Goal: Information Seeking & Learning: Learn about a topic

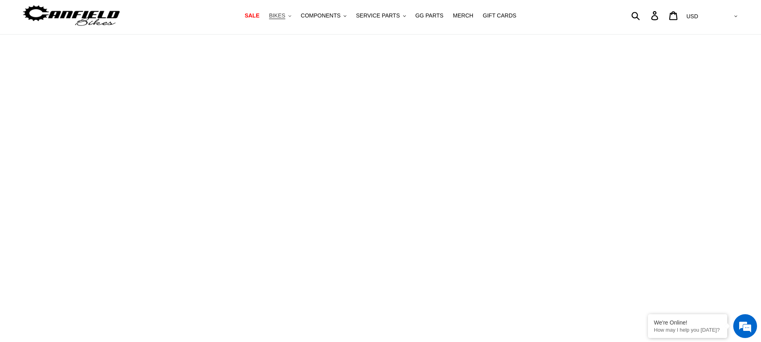
scroll to position [20, 0]
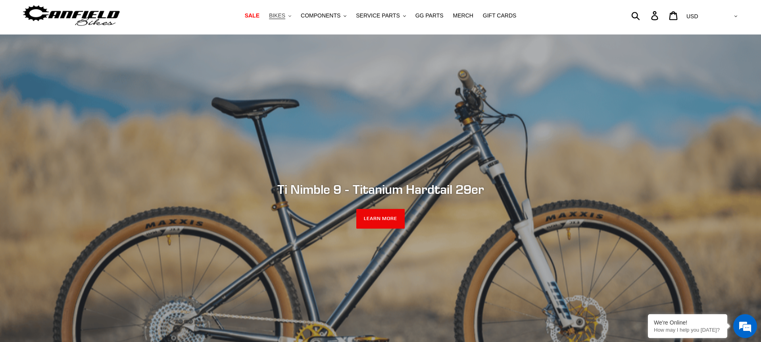
click at [280, 17] on span "BIKES" at bounding box center [277, 15] width 16 height 7
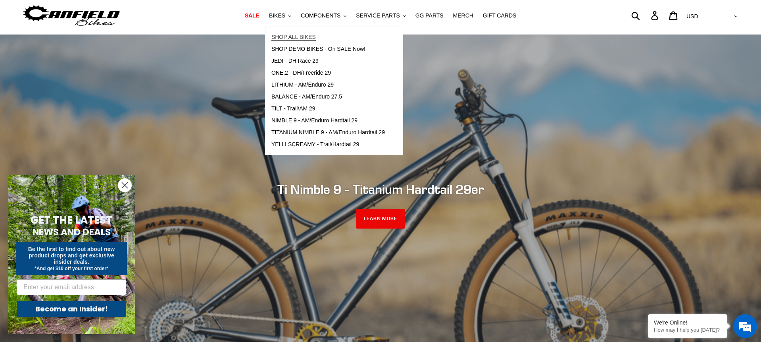
click at [294, 37] on span "SHOP ALL BIKES" at bounding box center [293, 37] width 44 height 7
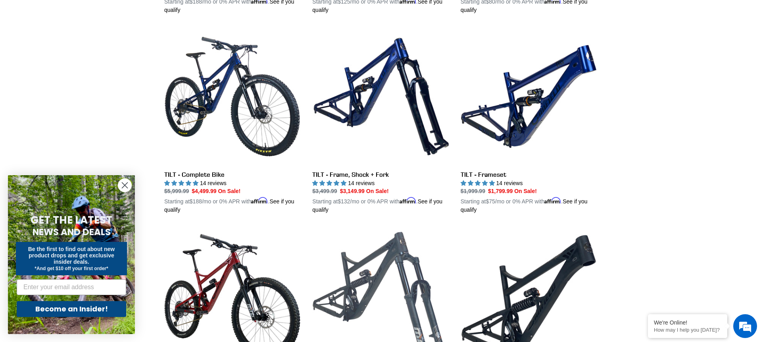
scroll to position [408, 0]
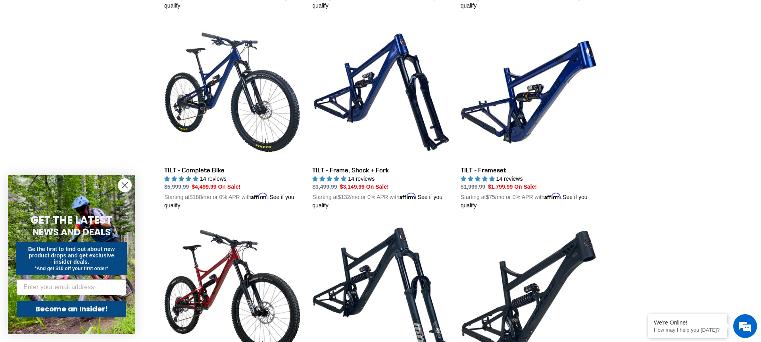
click at [127, 184] on circle "Close dialog" at bounding box center [124, 185] width 13 height 13
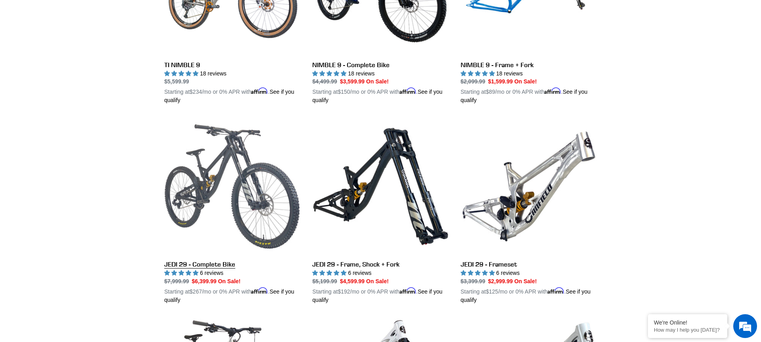
scroll to position [1112, 0]
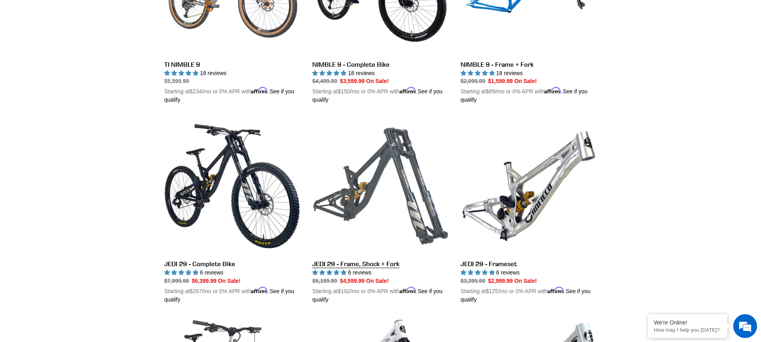
click at [352, 200] on link "JEDI 29 - Frame, Shock + Fork" at bounding box center [380, 211] width 136 height 186
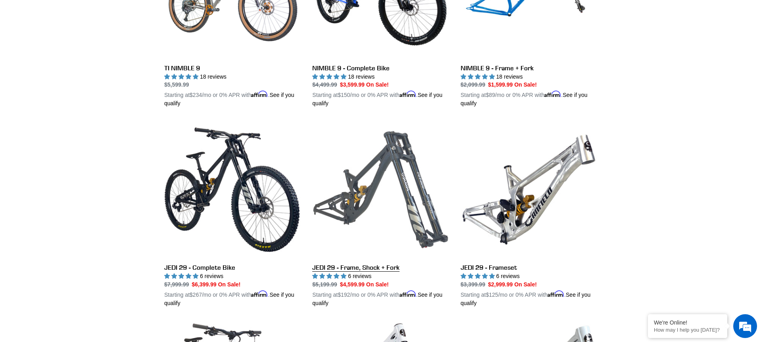
scroll to position [1108, 0]
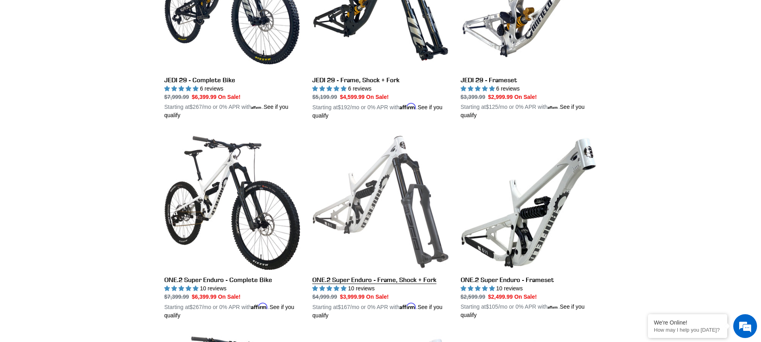
scroll to position [1387, 0]
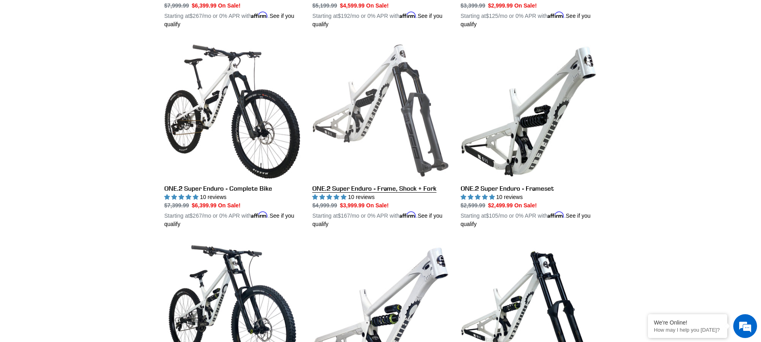
click at [397, 186] on link "ONE.2 Super Enduro - Frame, Shock + Fork" at bounding box center [380, 135] width 136 height 186
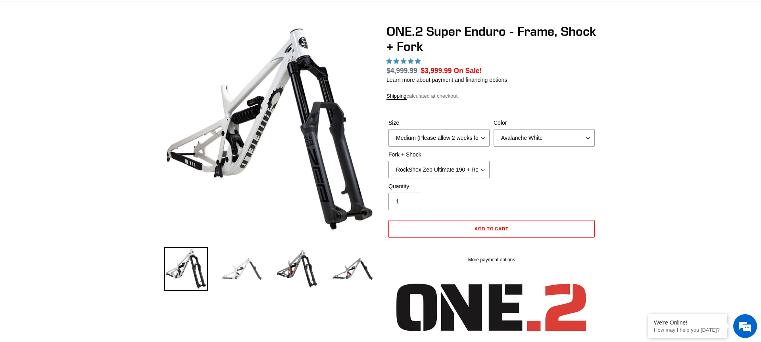
click at [231, 274] on img at bounding box center [242, 269] width 44 height 44
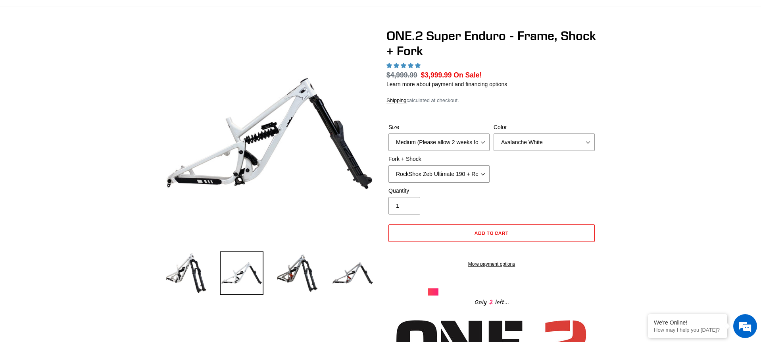
scroll to position [46, 0]
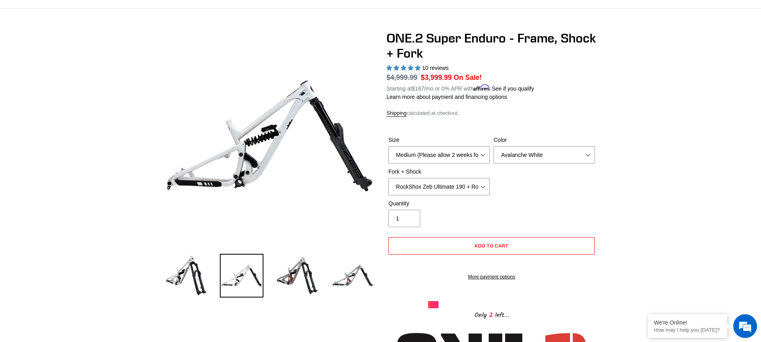
select select "highest-rating"
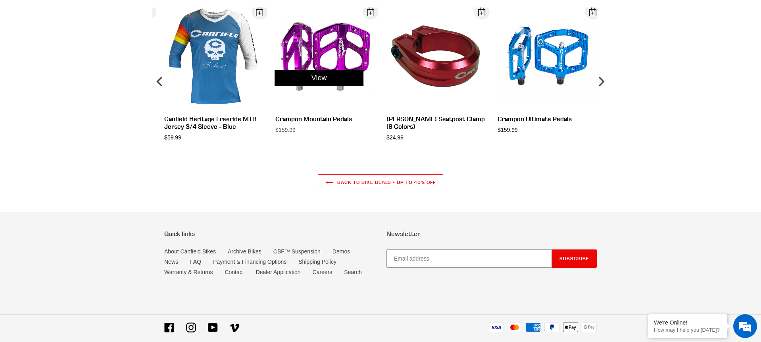
scroll to position [2238, 0]
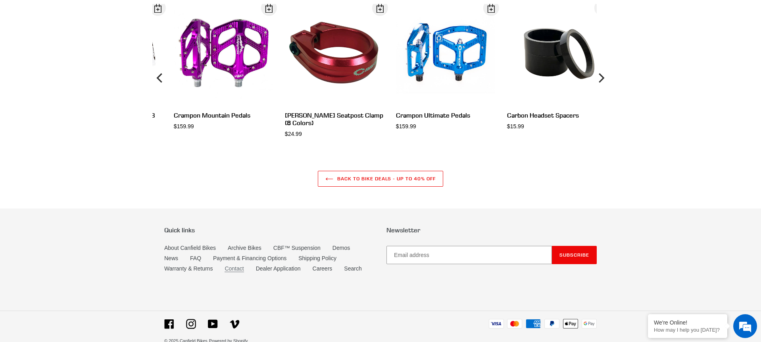
click at [237, 272] on link "Contact" at bounding box center [234, 268] width 19 height 7
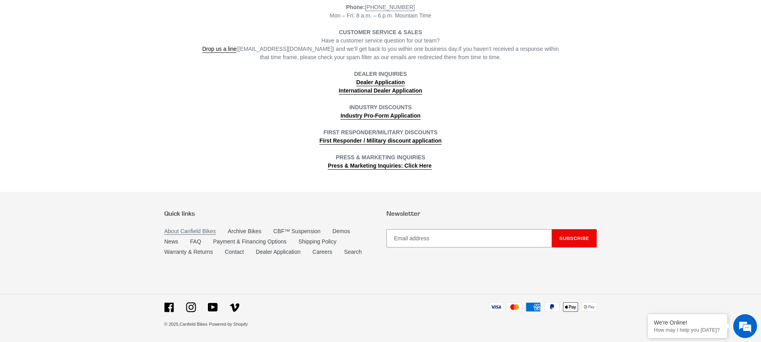
click at [205, 231] on link "About Canfield Bikes" at bounding box center [190, 231] width 52 height 7
